Goal: Task Accomplishment & Management: Manage account settings

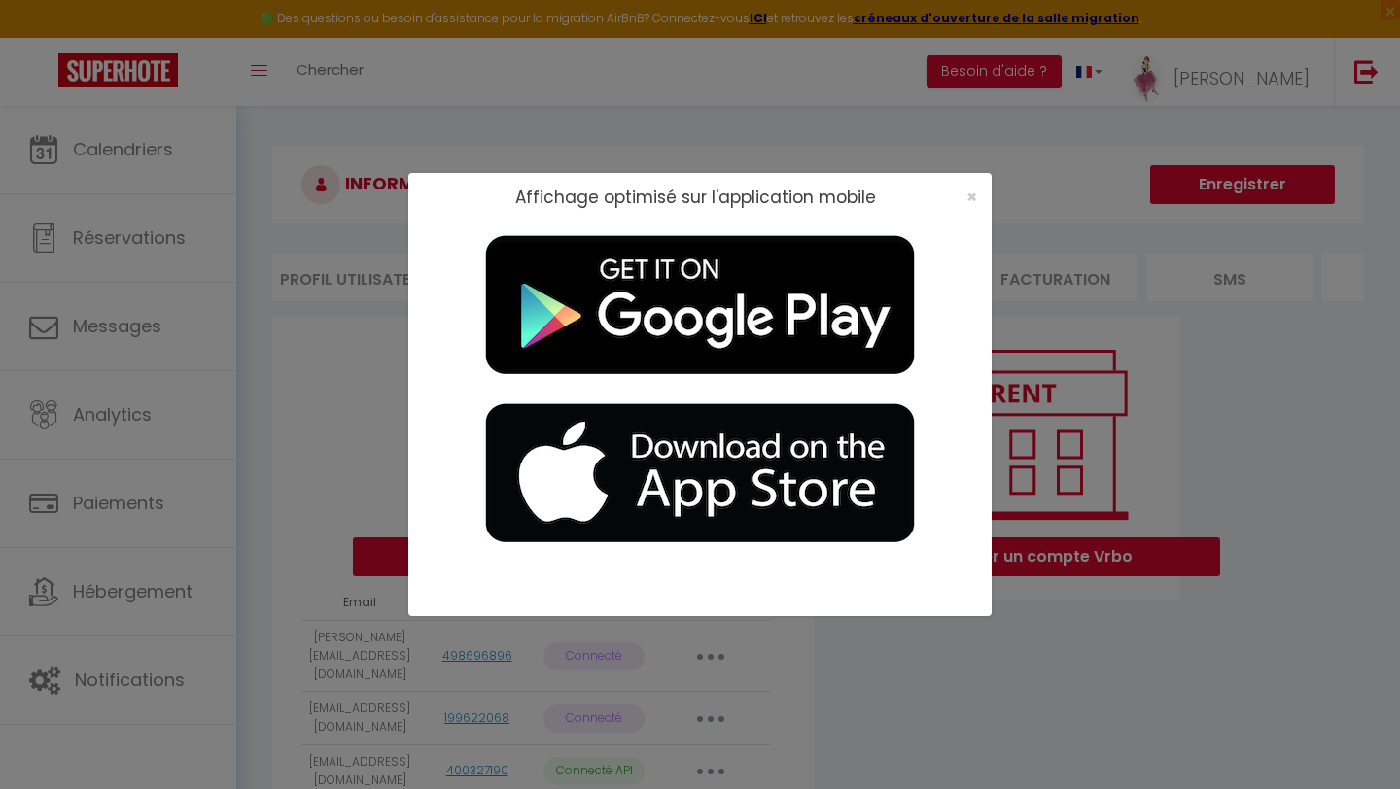
click at [1244, 91] on div "Affichage optimisé sur l'application mobile ×" at bounding box center [700, 394] width 1400 height 789
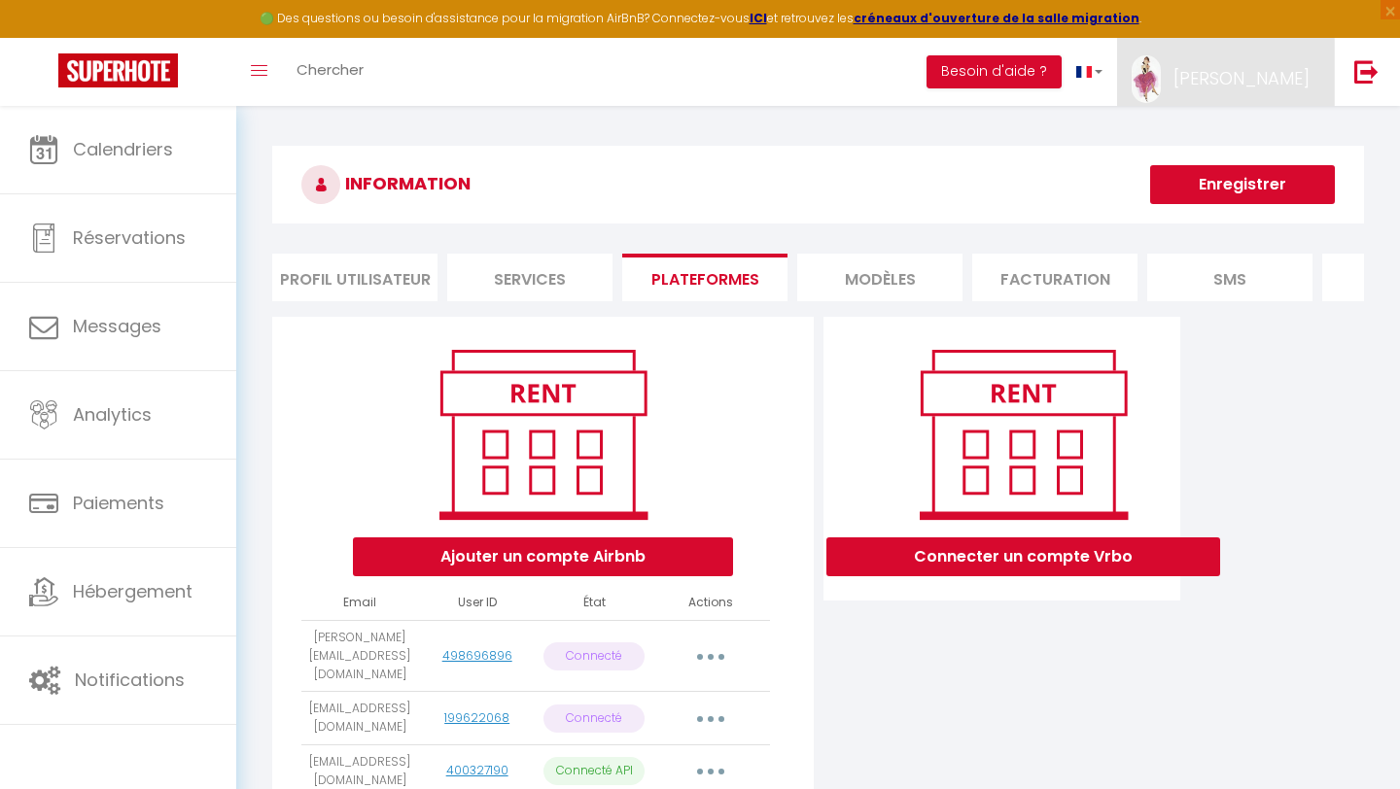
click at [1244, 91] on link "[PERSON_NAME]" at bounding box center [1225, 72] width 217 height 68
click at [1215, 138] on link "Paramètres" at bounding box center [1256, 135] width 144 height 33
click at [1216, 138] on link "Paramètres" at bounding box center [1256, 135] width 144 height 33
click at [311, 285] on li "Profil Utilisateur" at bounding box center [354, 278] width 165 height 48
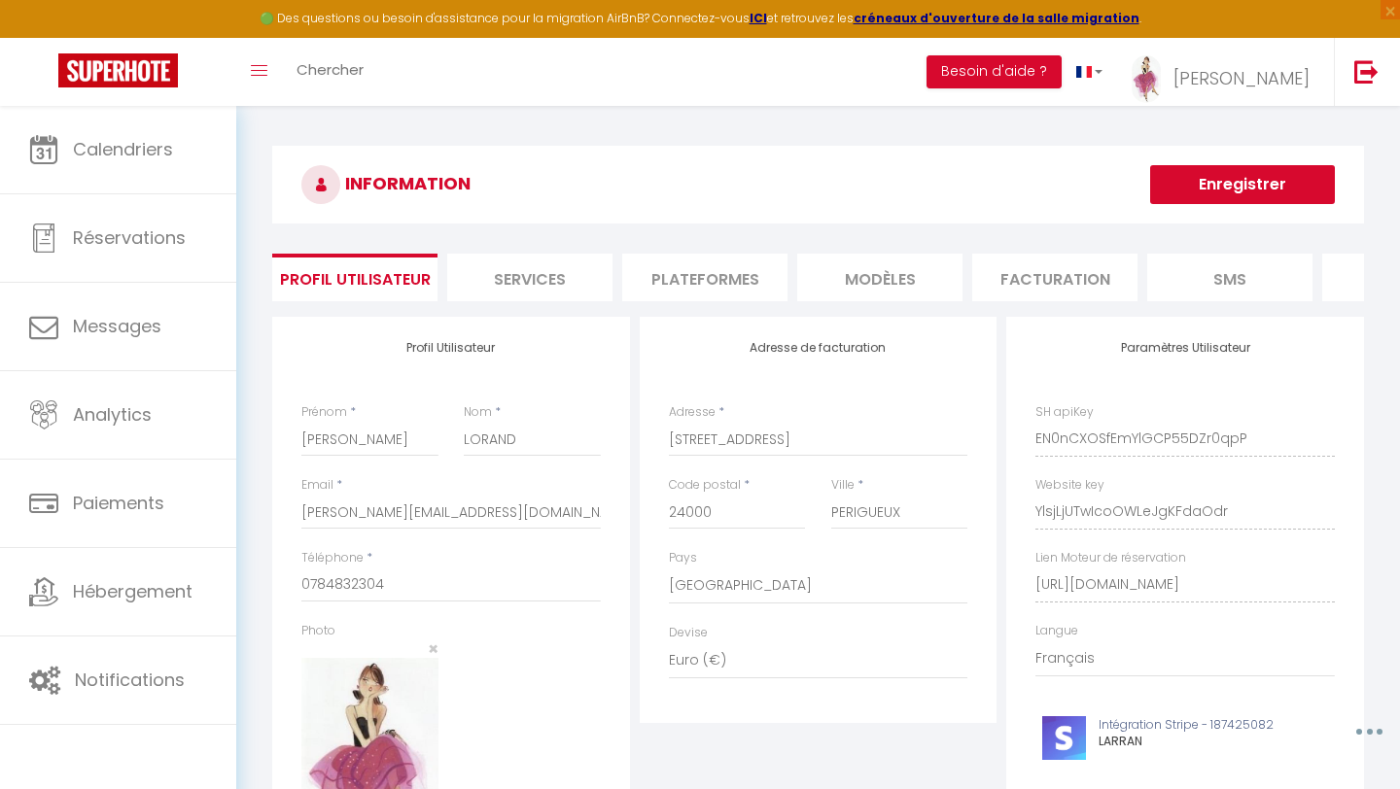
scroll to position [0, 244]
click at [1320, 549] on div "Lien Moteur de réservation [URL][DOMAIN_NAME]" at bounding box center [1184, 575] width 299 height 53
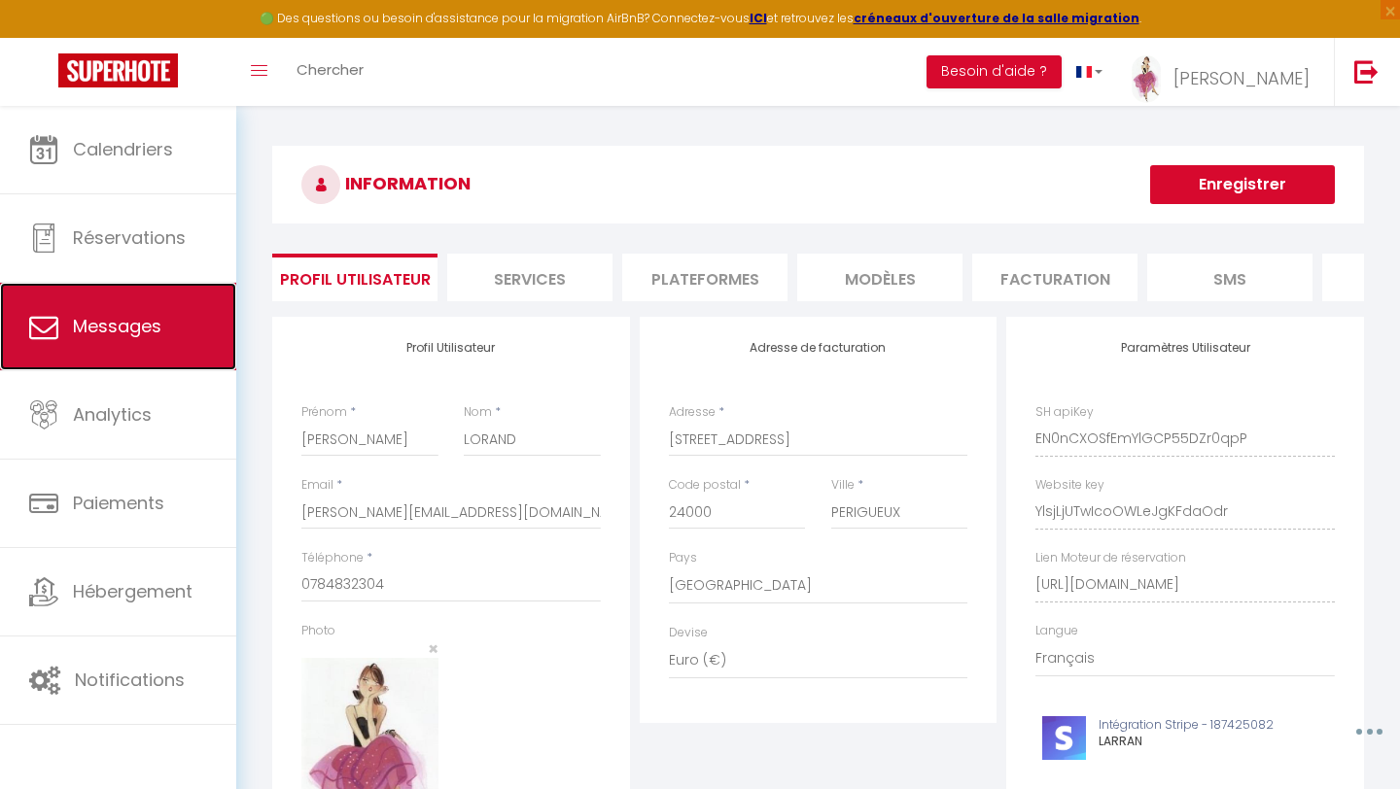
click at [119, 342] on link "Messages" at bounding box center [118, 327] width 236 height 88
select select "message"
